Goal: Check status: Check status

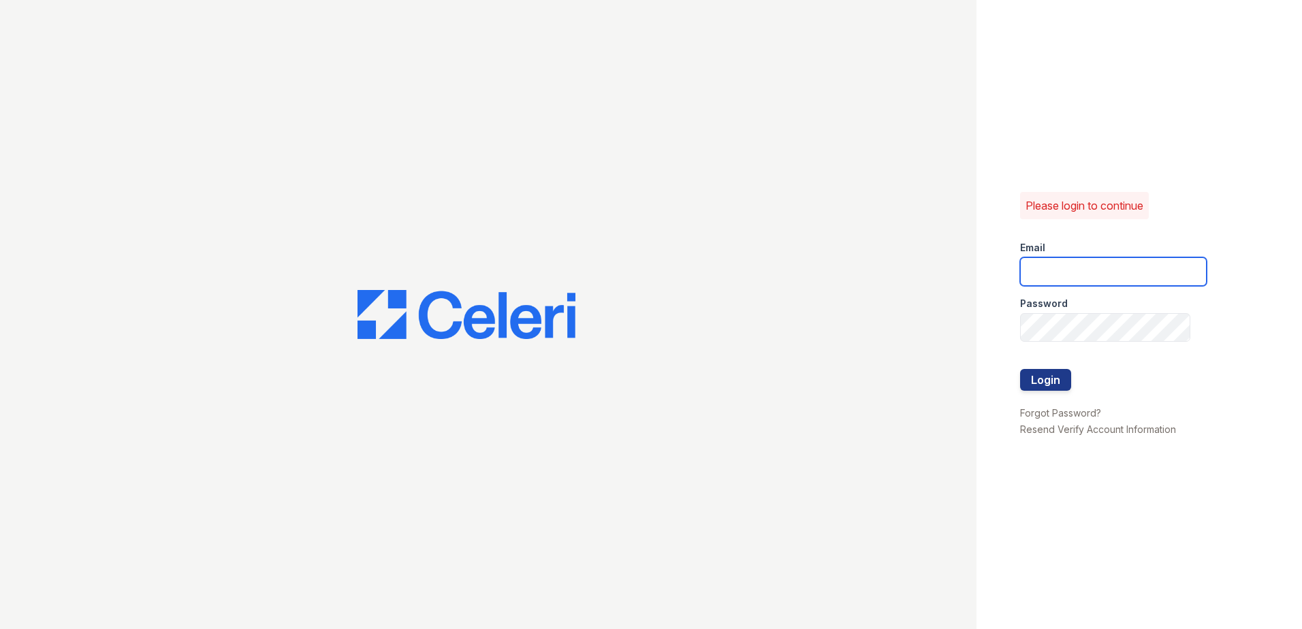
click at [1059, 274] on input "email" at bounding box center [1113, 271] width 187 height 29
click at [1074, 278] on input "email" at bounding box center [1113, 271] width 187 height 29
type input "candice.payne@trinity-pm.com"
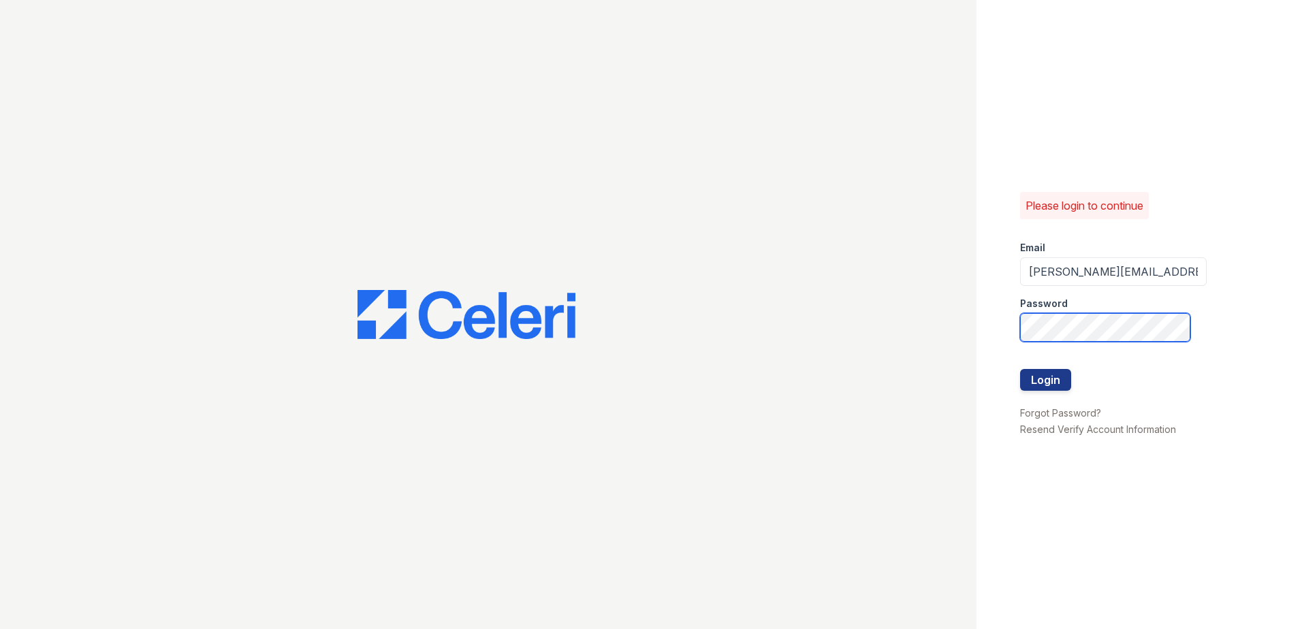
click at [764, 394] on div "Please login to continue Email candice.payne@trinity-pm.com Password Login Forg…" at bounding box center [651, 314] width 1302 height 629
click at [1020, 369] on button "Login" at bounding box center [1045, 380] width 51 height 22
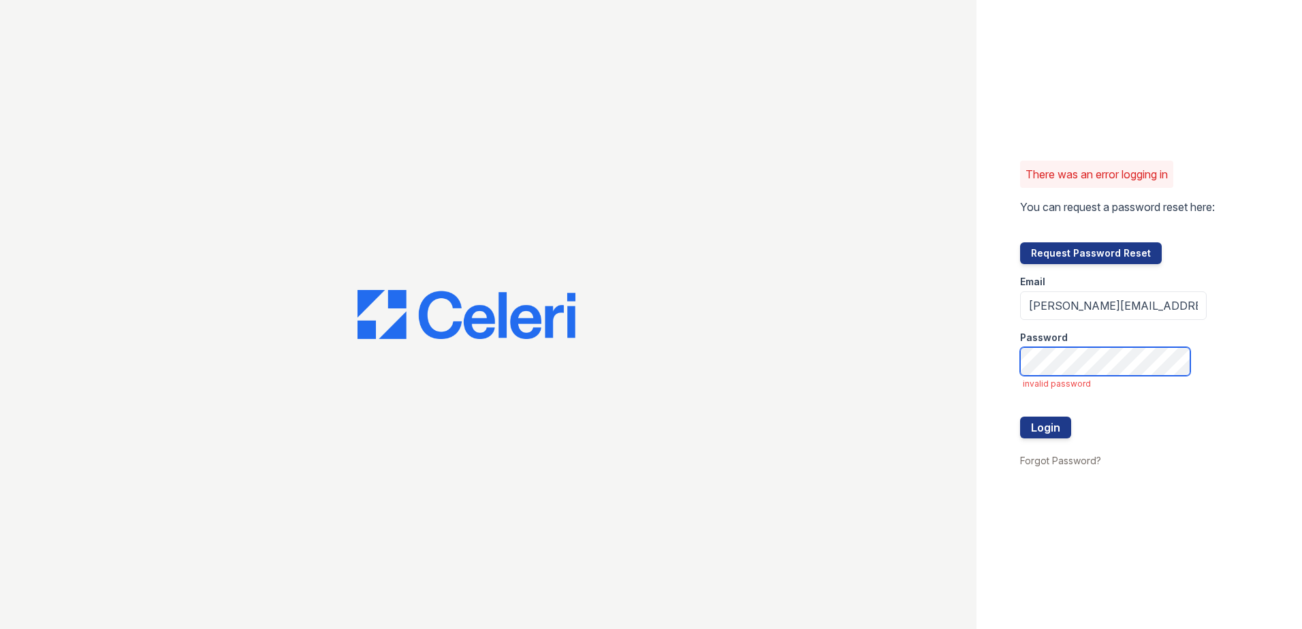
click at [1020, 417] on button "Login" at bounding box center [1045, 428] width 51 height 22
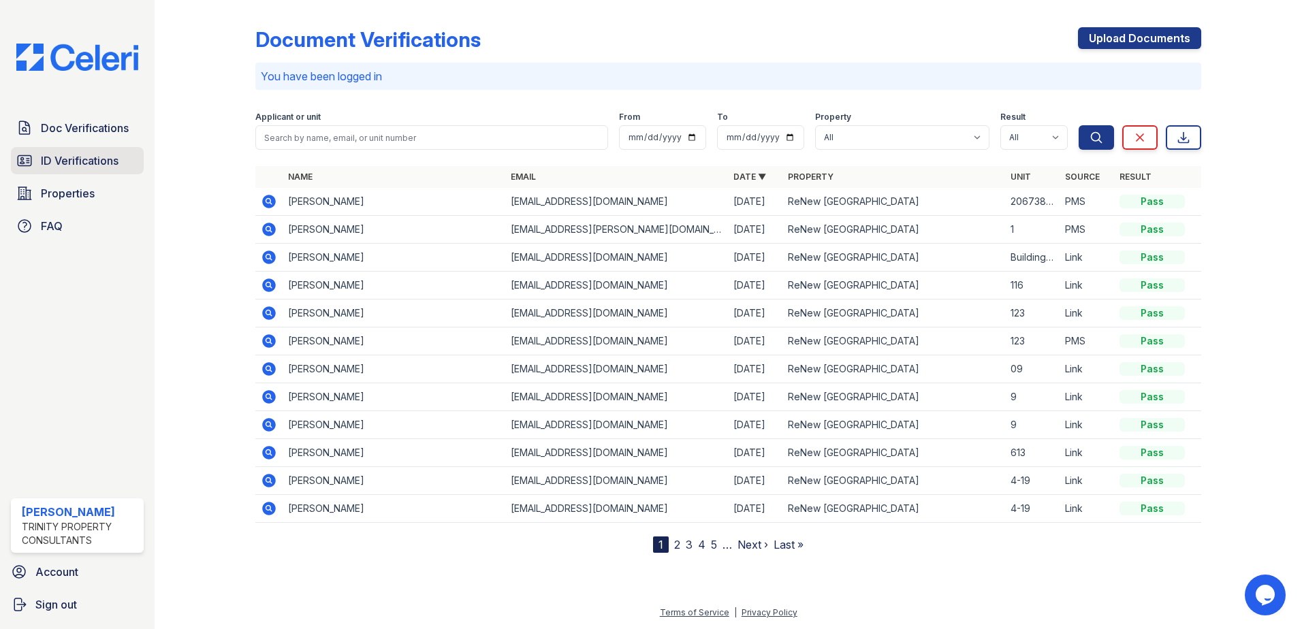
click at [93, 156] on span "ID Verifications" at bounding box center [80, 161] width 78 height 16
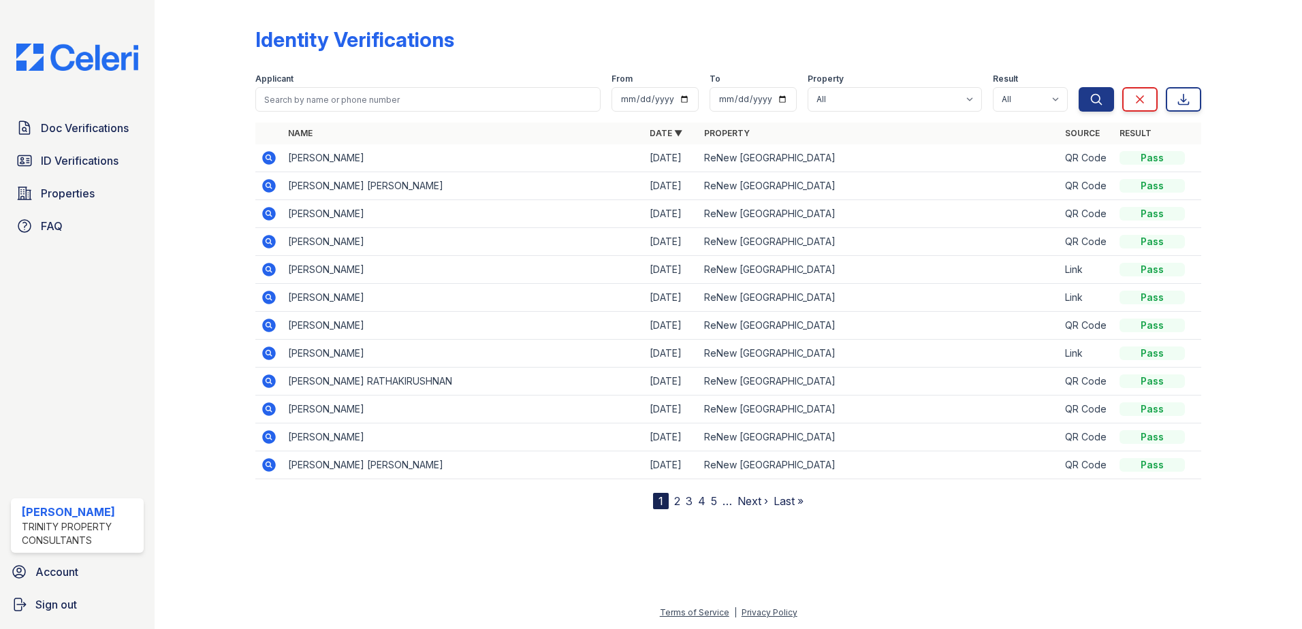
click at [271, 157] on icon at bounding box center [269, 158] width 16 height 16
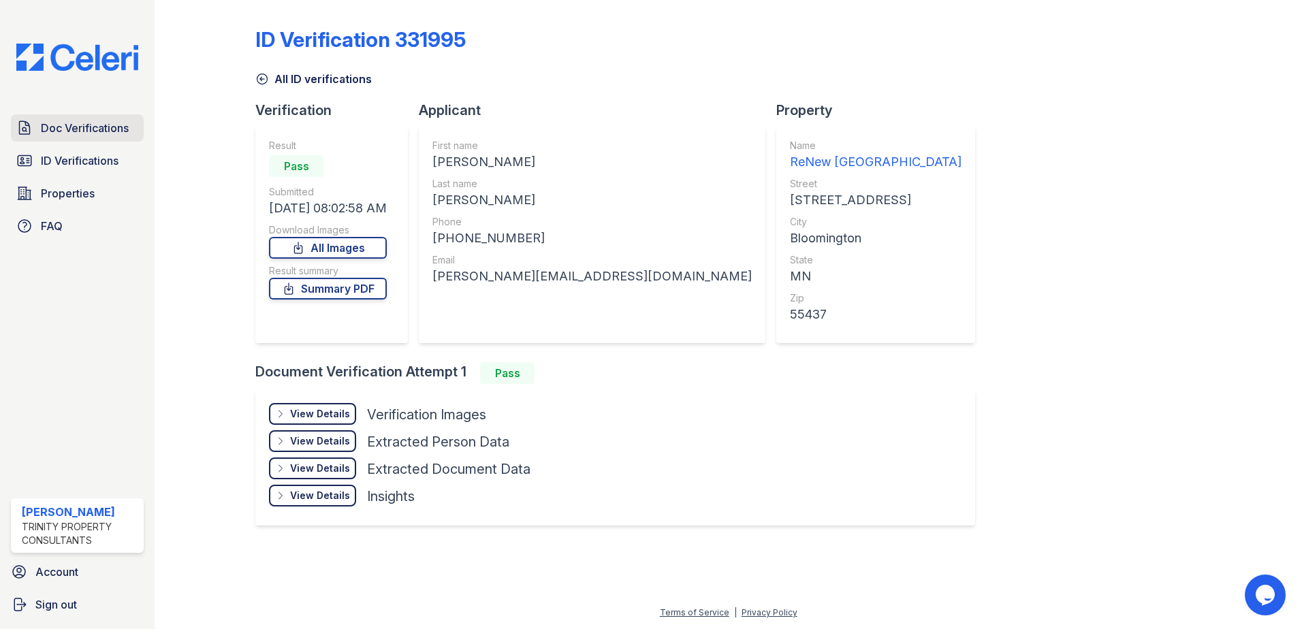
click at [69, 129] on span "Doc Verifications" at bounding box center [85, 128] width 88 height 16
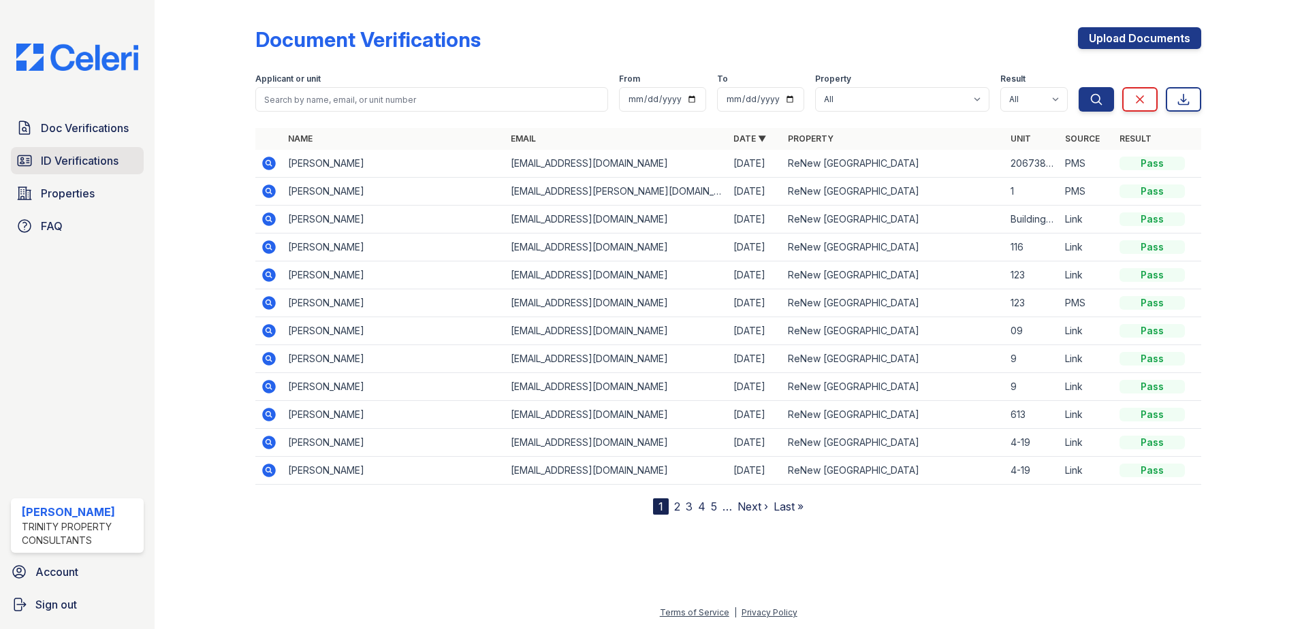
click at [71, 157] on span "ID Verifications" at bounding box center [80, 161] width 78 height 16
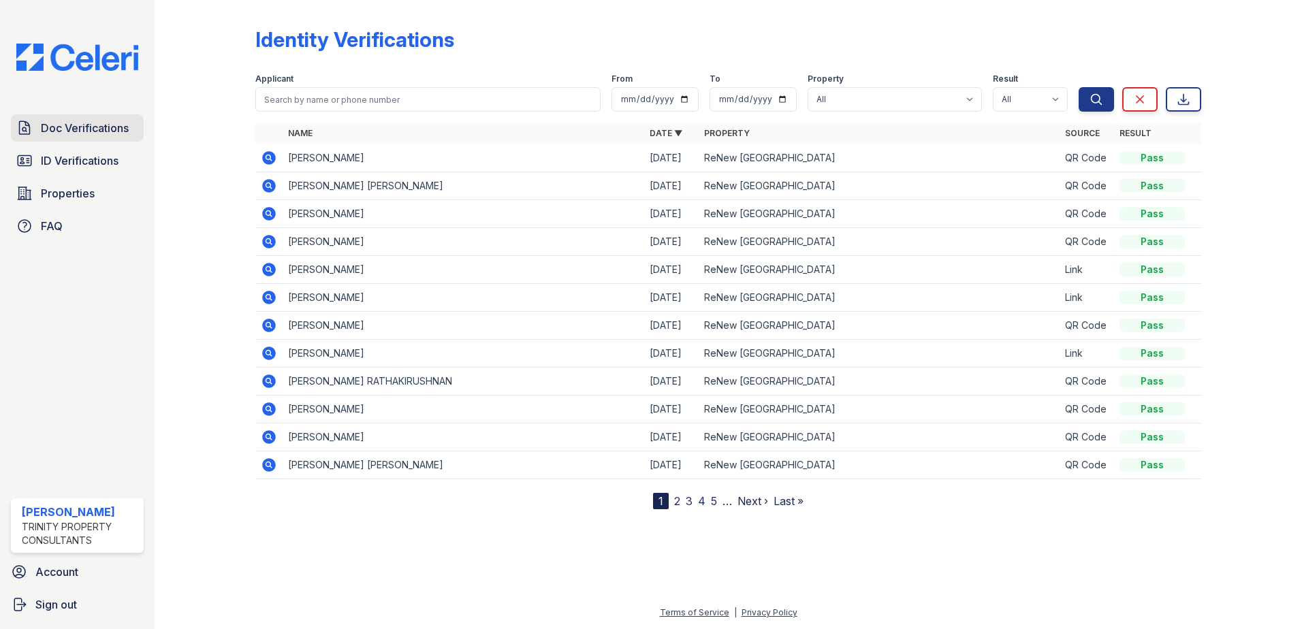
click at [50, 121] on span "Doc Verifications" at bounding box center [85, 128] width 88 height 16
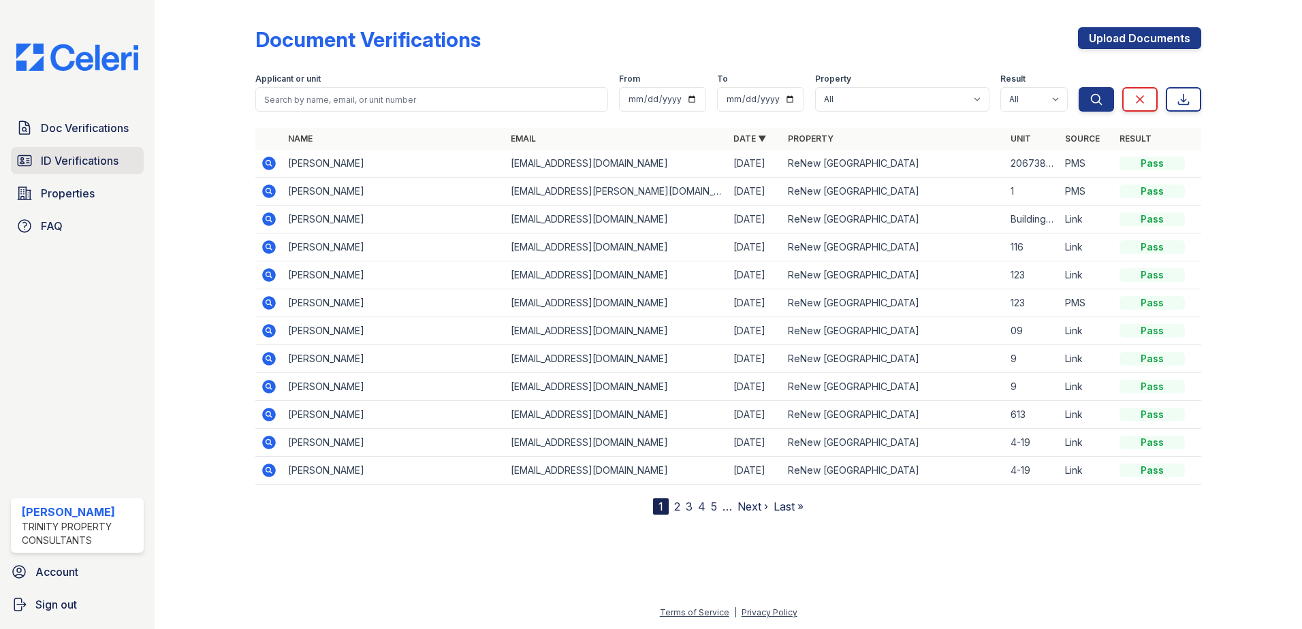
click at [72, 167] on span "ID Verifications" at bounding box center [80, 161] width 78 height 16
